Goal: Find specific page/section: Find specific page/section

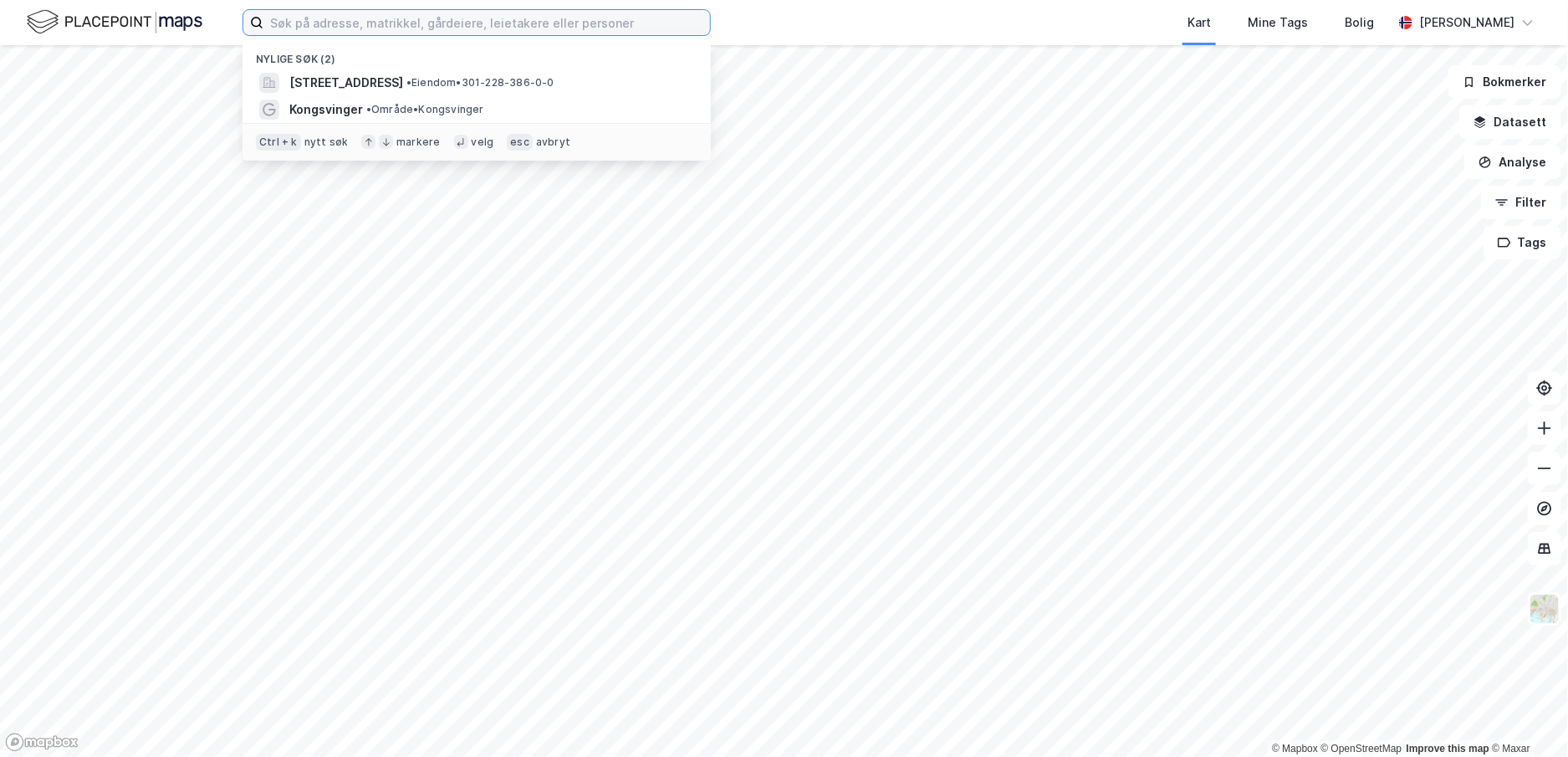
click at [559, 27] on input at bounding box center [486, 22] width 447 height 25
drag, startPoint x: 677, startPoint y: 11, endPoint x: 671, endPoint y: 22, distance: 12.5
click at [671, 22] on input at bounding box center [486, 22] width 447 height 25
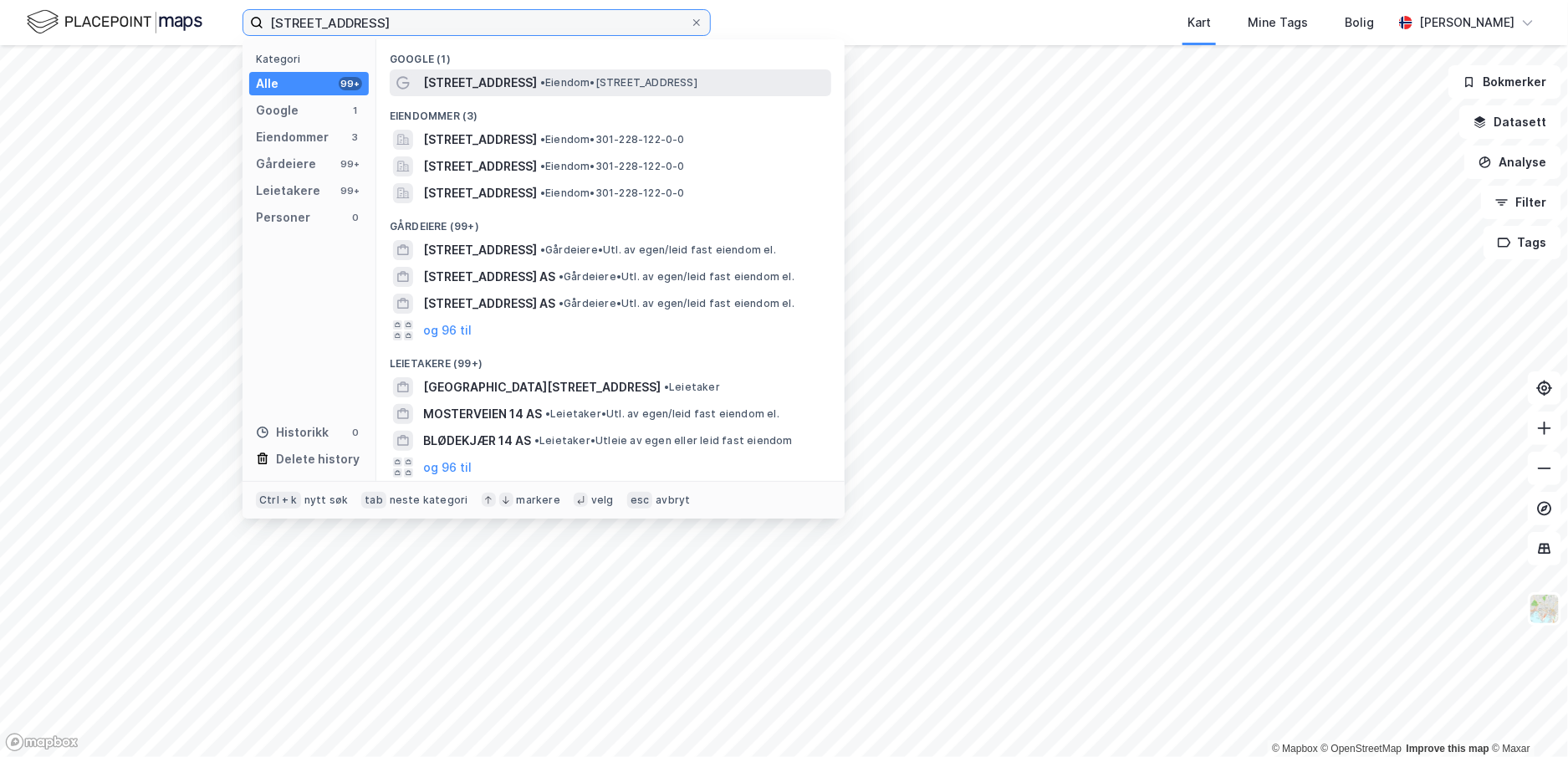
type input "[STREET_ADDRESS]"
click at [621, 85] on span "• Eiendom • [STREET_ADDRESS]" at bounding box center [619, 82] width 157 height 13
